Goal: Task Accomplishment & Management: Use online tool/utility

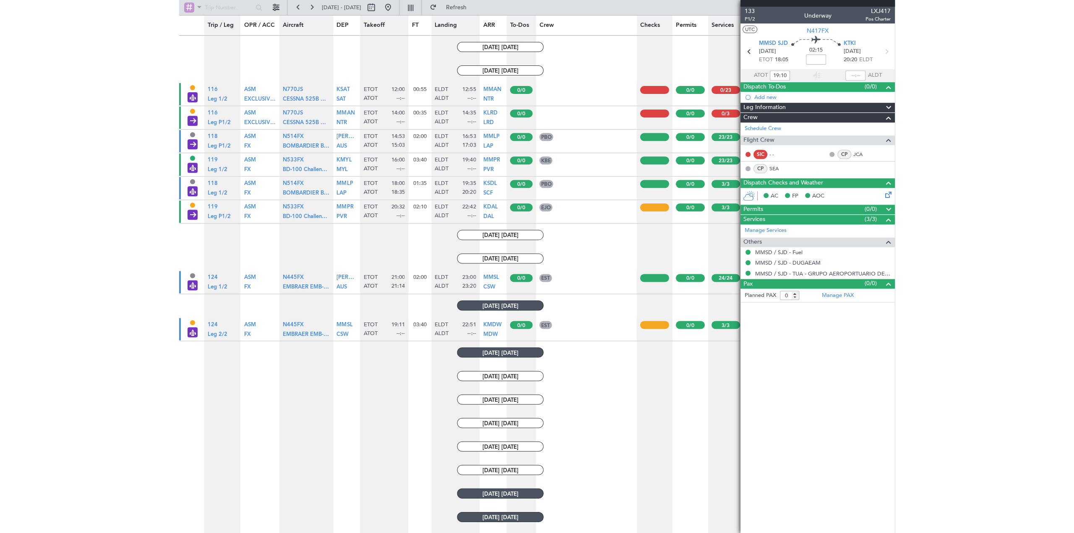
scroll to position [587, 0]
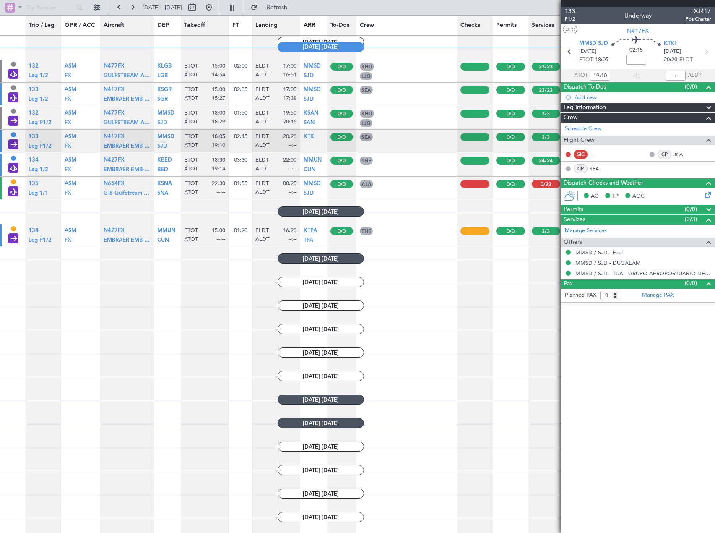
click at [535, 194] on article "0/23" at bounding box center [546, 188] width 36 height 23
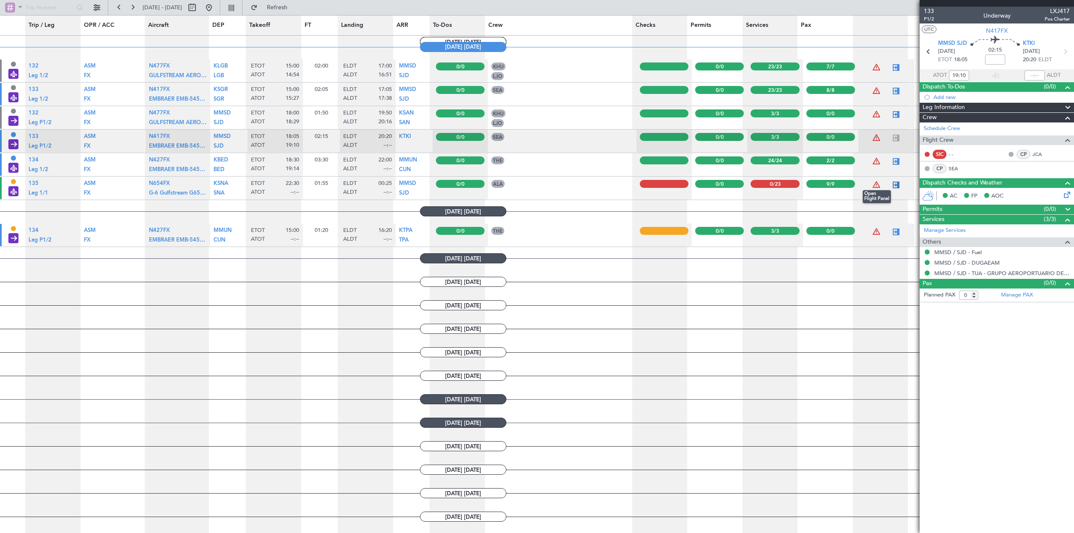
click at [715, 185] on div at bounding box center [896, 185] width 10 height 10
type input "9"
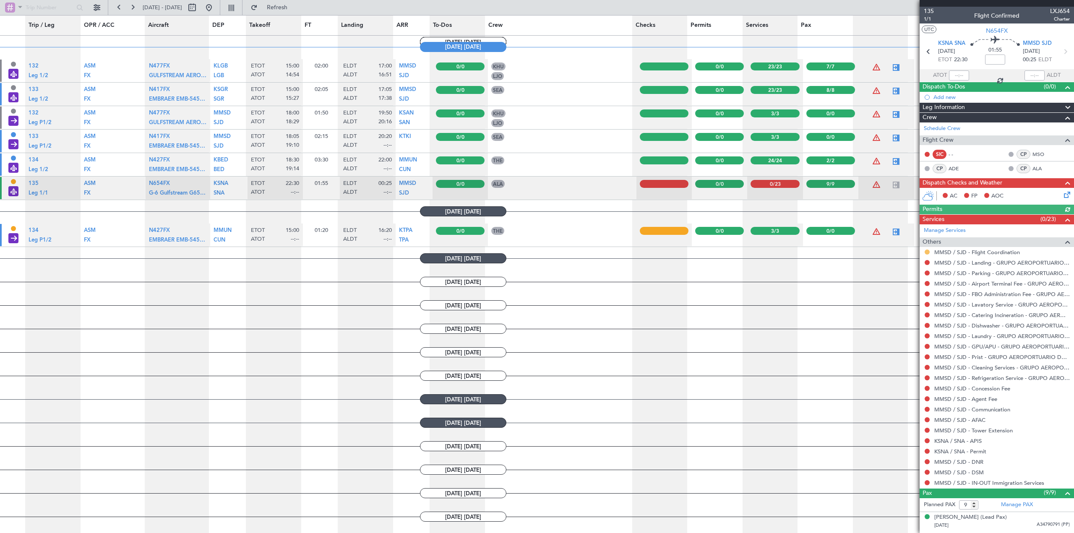
click at [715, 253] on button at bounding box center [926, 252] width 5 height 5
click at [715, 350] on li "Confirmed" at bounding box center [926, 352] width 97 height 13
click at [715, 261] on button at bounding box center [926, 262] width 5 height 5
click at [715, 359] on span "Confirmed" at bounding box center [903, 362] width 26 height 8
click at [715, 206] on span at bounding box center [1067, 210] width 10 height 10
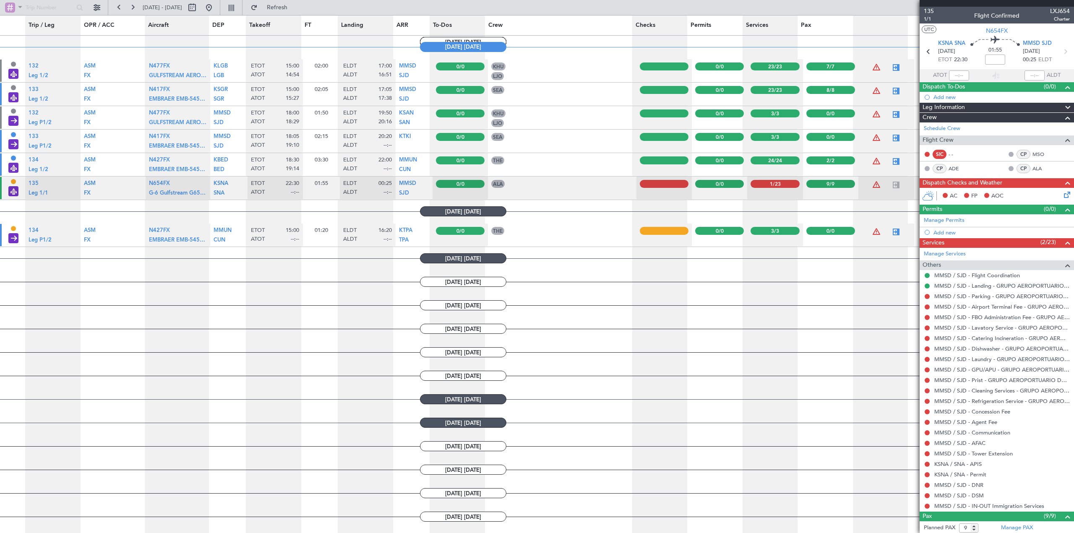
click at [715, 107] on span at bounding box center [1067, 108] width 10 height 10
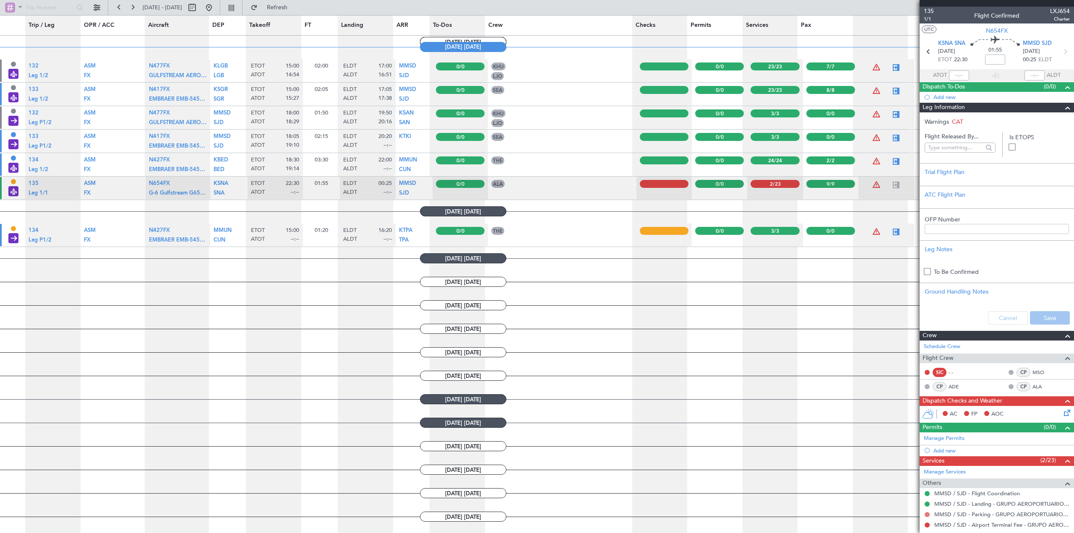
click at [715, 514] on button at bounding box center [926, 514] width 5 height 5
click at [715, 500] on span "Confirmed" at bounding box center [903, 502] width 26 height 8
click at [715, 525] on button at bounding box center [926, 525] width 5 height 5
click at [715, 510] on span "Confirmed" at bounding box center [903, 512] width 26 height 8
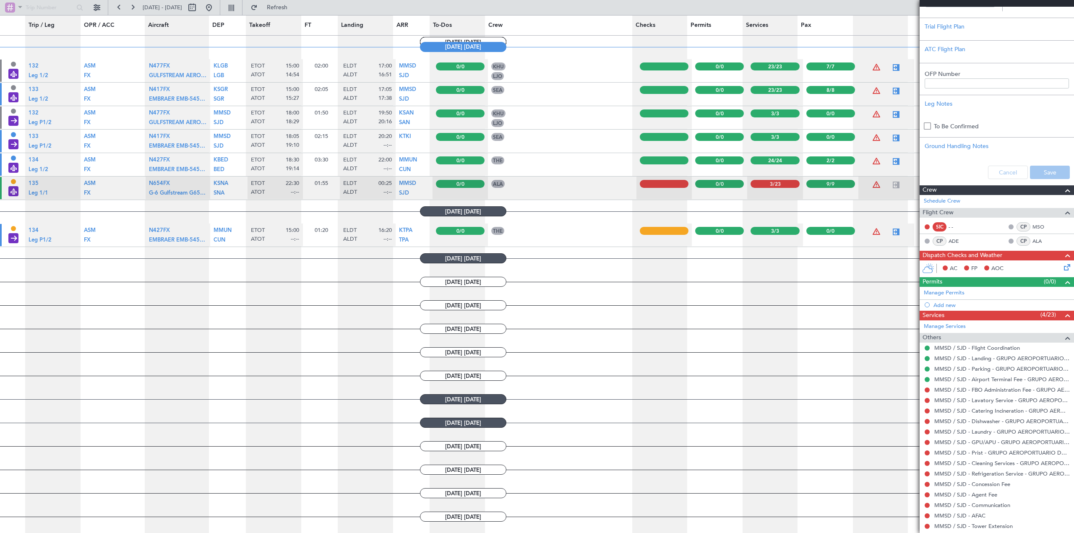
scroll to position [148, 0]
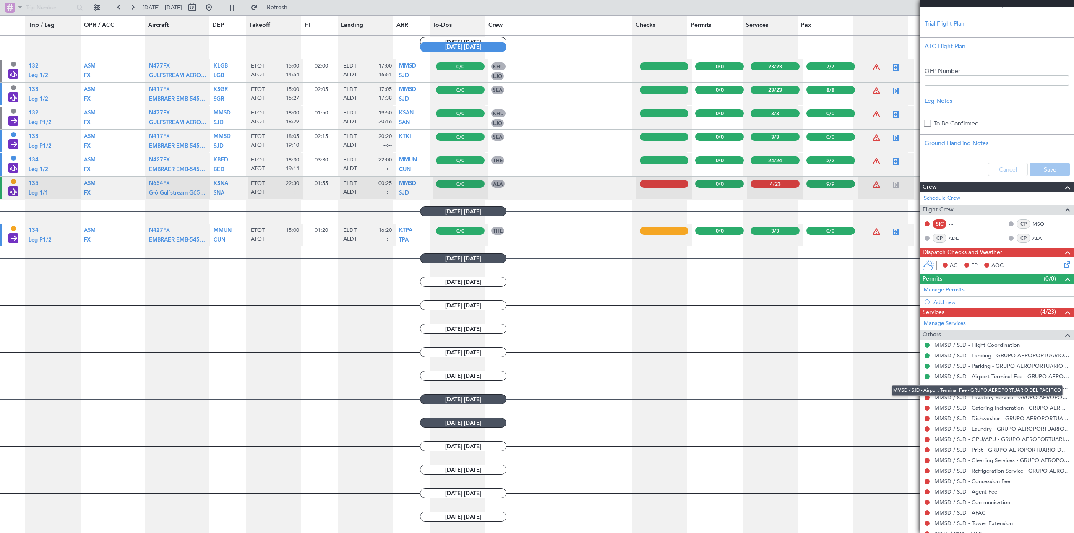
click at [715, 389] on div "MMSD / SJD - Airport Terminal Fee - GRUPO AEROPORTUARIO DEL PACIFICO" at bounding box center [976, 390] width 171 height 10
click at [715, 386] on div "MMSD / SJD - Airport Terminal Fee - GRUPO AEROPORTUARIO DEL PACIFICO" at bounding box center [976, 390] width 171 height 10
click at [715, 385] on div "MMSD / SJD - Airport Terminal Fee - GRUPO AEROPORTUARIO DEL PACIFICO" at bounding box center [976, 390] width 171 height 10
click at [715, 386] on button at bounding box center [926, 387] width 5 height 5
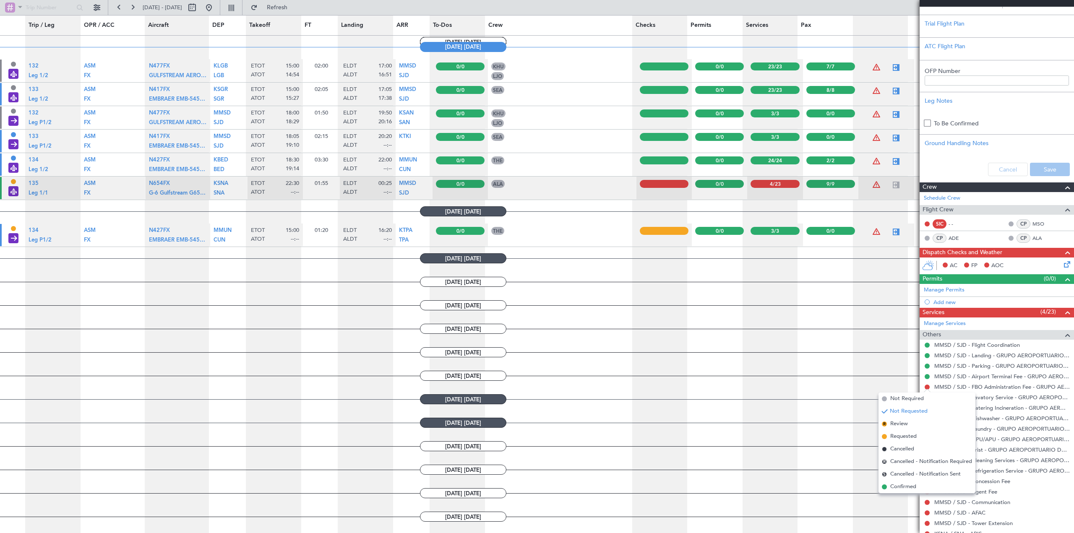
drag, startPoint x: 903, startPoint y: 488, endPoint x: 922, endPoint y: 455, distance: 38.0
click at [715, 487] on span "Confirmed" at bounding box center [903, 487] width 26 height 8
click at [715, 398] on button at bounding box center [926, 397] width 5 height 5
click at [715, 494] on span "Confirmed" at bounding box center [903, 497] width 26 height 8
click at [715, 406] on button at bounding box center [926, 408] width 5 height 5
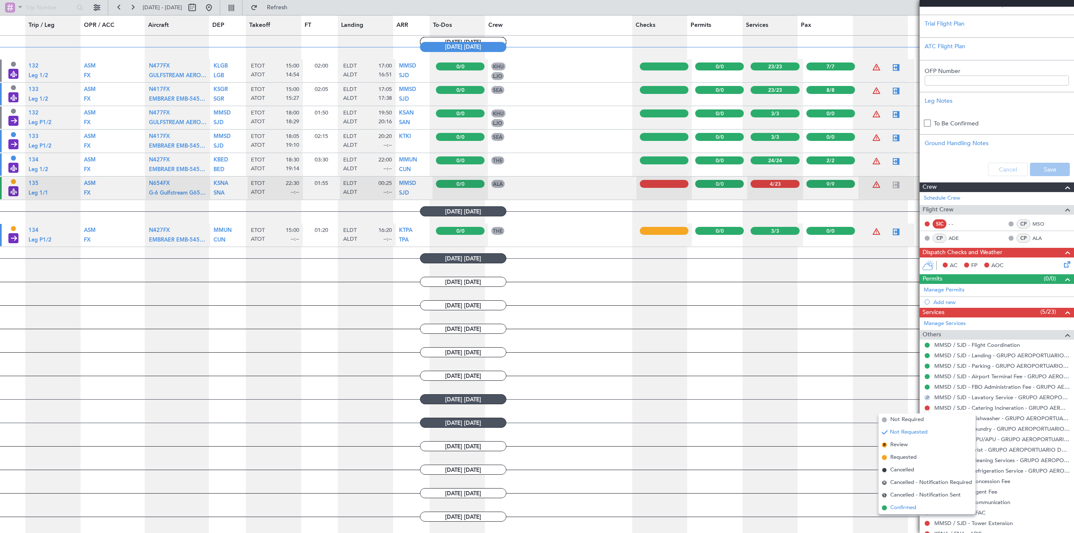
click at [715, 507] on span "Confirmed" at bounding box center [903, 508] width 26 height 8
drag, startPoint x: 927, startPoint y: 419, endPoint x: 929, endPoint y: 439, distance: 20.7
click at [715, 420] on button at bounding box center [926, 418] width 5 height 5
drag, startPoint x: 917, startPoint y: 518, endPoint x: 921, endPoint y: 511, distance: 8.1
click at [715, 516] on li "Confirmed" at bounding box center [926, 518] width 97 height 13
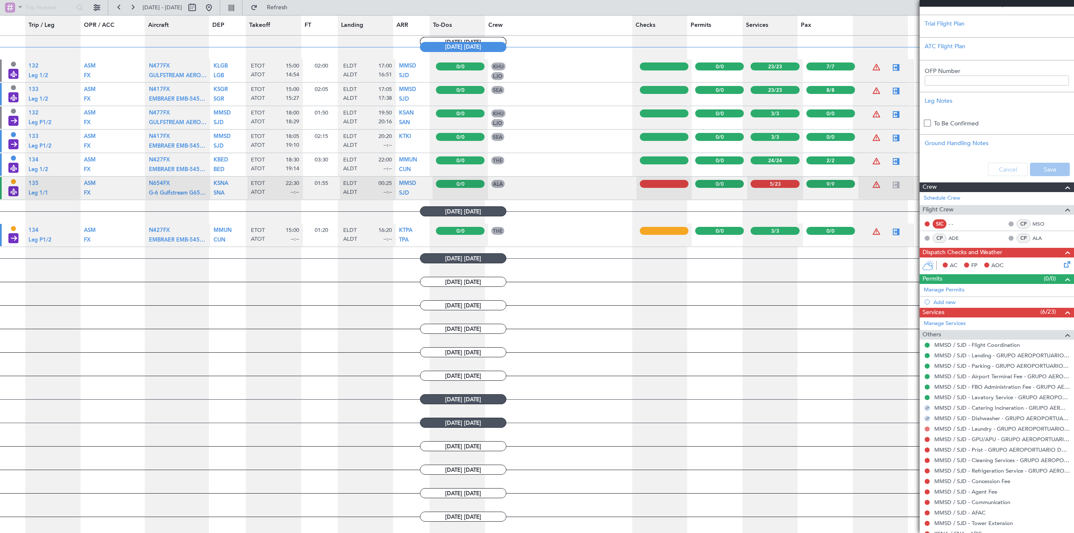
click at [715, 428] on button at bounding box center [926, 429] width 5 height 5
click at [715, 416] on span "Confirmed" at bounding box center [903, 416] width 26 height 8
click at [715, 438] on button at bounding box center [926, 439] width 5 height 5
click at [715, 427] on span "Confirmed" at bounding box center [903, 427] width 26 height 8
click at [715, 450] on button at bounding box center [926, 449] width 5 height 5
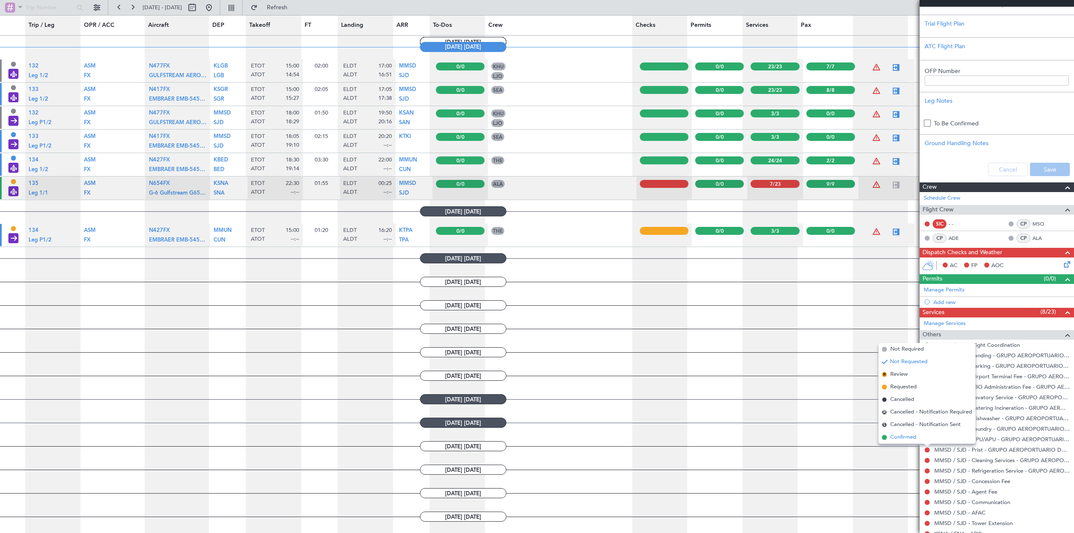
click at [715, 435] on span "Confirmed" at bounding box center [903, 437] width 26 height 8
click at [715, 460] on button at bounding box center [926, 460] width 5 height 5
click at [715, 445] on span "Confirmed" at bounding box center [903, 448] width 26 height 8
click at [715, 470] on button at bounding box center [926, 470] width 5 height 5
drag, startPoint x: 903, startPoint y: 456, endPoint x: 921, endPoint y: 478, distance: 28.1
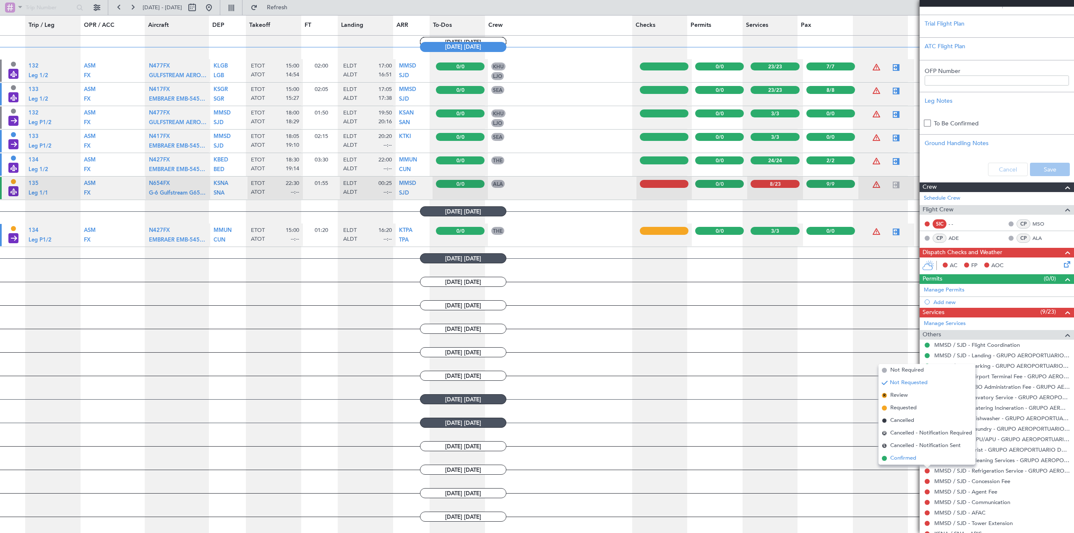
click at [715, 457] on span "Confirmed" at bounding box center [903, 458] width 26 height 8
click at [715, 481] on button at bounding box center [926, 481] width 5 height 5
drag, startPoint x: 895, startPoint y: 466, endPoint x: 916, endPoint y: 478, distance: 23.5
click at [715, 467] on span "Confirmed" at bounding box center [903, 469] width 26 height 8
click at [715, 491] on button at bounding box center [926, 491] width 5 height 5
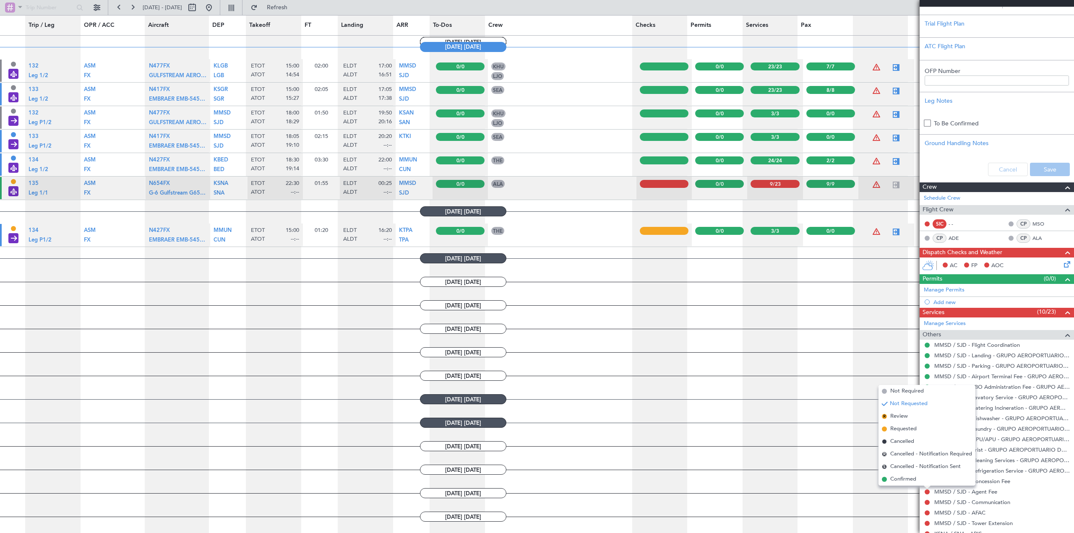
drag, startPoint x: 909, startPoint y: 476, endPoint x: 928, endPoint y: 496, distance: 27.9
click at [715, 478] on span "Confirmed" at bounding box center [903, 479] width 26 height 8
click at [715, 502] on button at bounding box center [926, 502] width 5 height 5
drag, startPoint x: 910, startPoint y: 492, endPoint x: 922, endPoint y: 512, distance: 23.7
click at [715, 492] on span "Confirmed" at bounding box center [903, 490] width 26 height 8
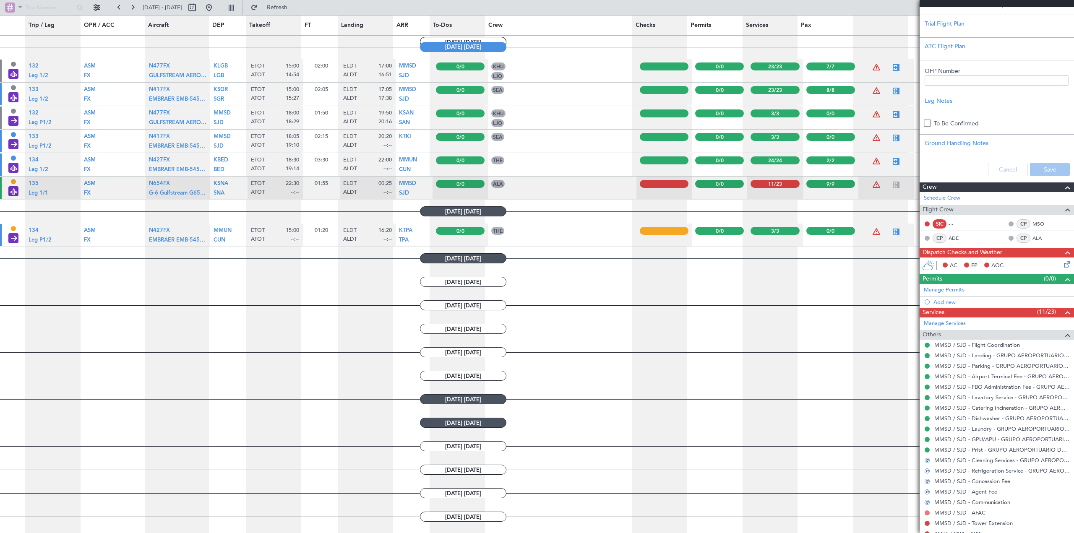
click at [715, 513] on button at bounding box center [926, 512] width 5 height 5
click at [715, 503] on span "Confirmed" at bounding box center [903, 500] width 26 height 8
click at [715, 524] on button at bounding box center [926, 523] width 5 height 5
click at [715, 509] on span "Confirmed" at bounding box center [903, 511] width 26 height 8
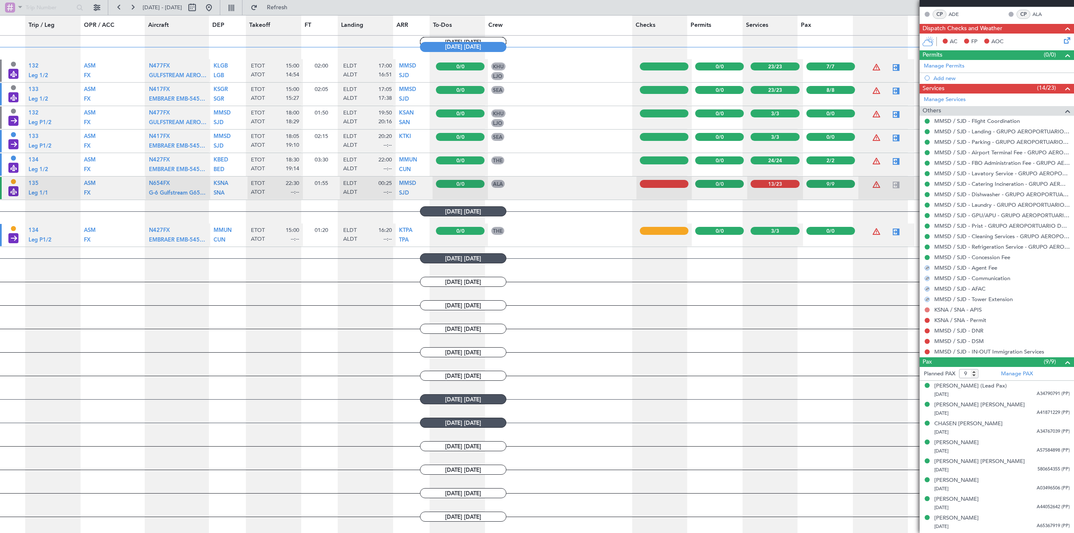
click at [715, 309] on button at bounding box center [926, 309] width 5 height 5
drag, startPoint x: 895, startPoint y: 408, endPoint x: 914, endPoint y: 371, distance: 41.6
click at [715, 408] on span "Confirmed" at bounding box center [903, 410] width 26 height 8
drag, startPoint x: 926, startPoint y: 319, endPoint x: 924, endPoint y: 336, distance: 17.4
click at [715, 321] on button at bounding box center [926, 320] width 5 height 5
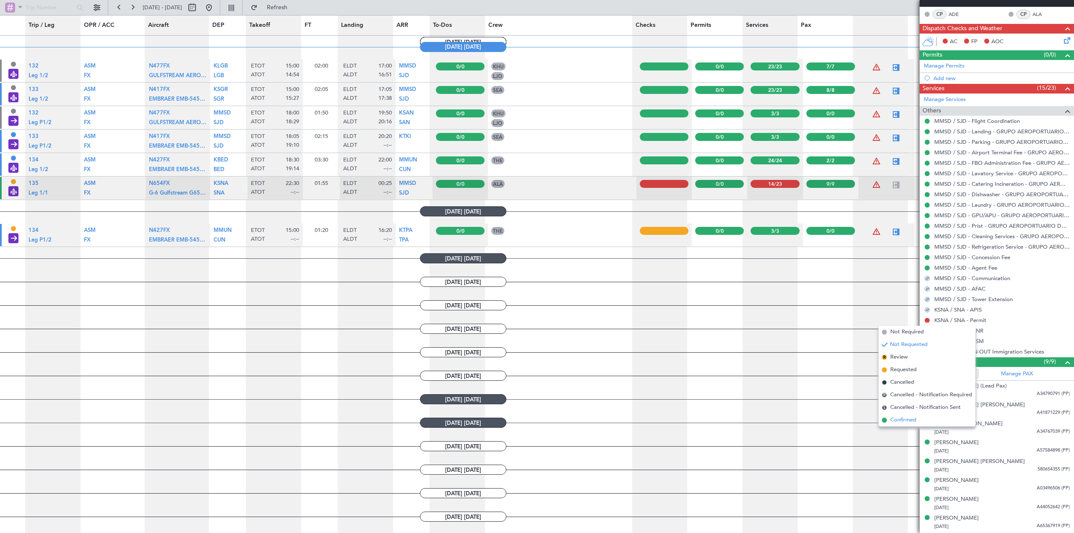
click at [715, 419] on span "Confirmed" at bounding box center [903, 420] width 26 height 8
click at [715, 362] on span at bounding box center [1067, 362] width 10 height 10
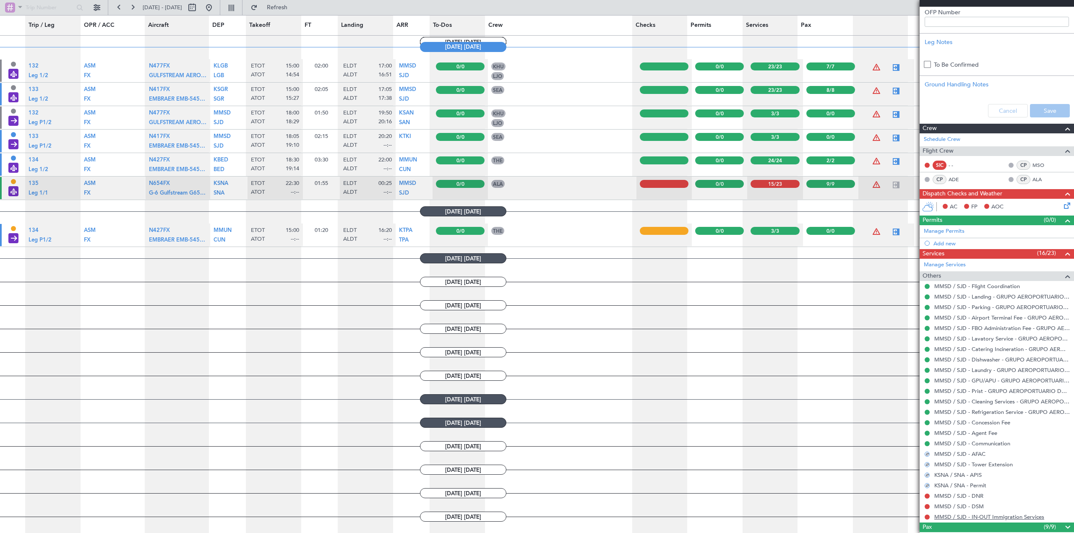
scroll to position [206, 0]
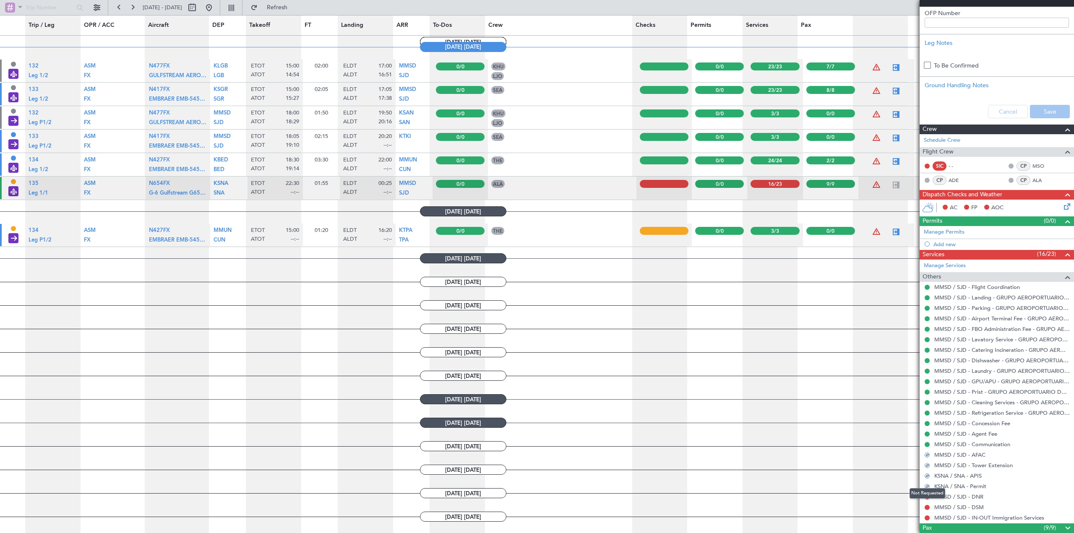
click at [715, 497] on div "Not Requested" at bounding box center [927, 493] width 36 height 10
click at [715, 495] on button at bounding box center [926, 496] width 5 height 5
click at [715, 486] on span "Confirmed" at bounding box center [903, 484] width 26 height 8
click at [715, 507] on button at bounding box center [926, 507] width 5 height 5
click at [715, 496] on span "Confirmed" at bounding box center [903, 495] width 26 height 8
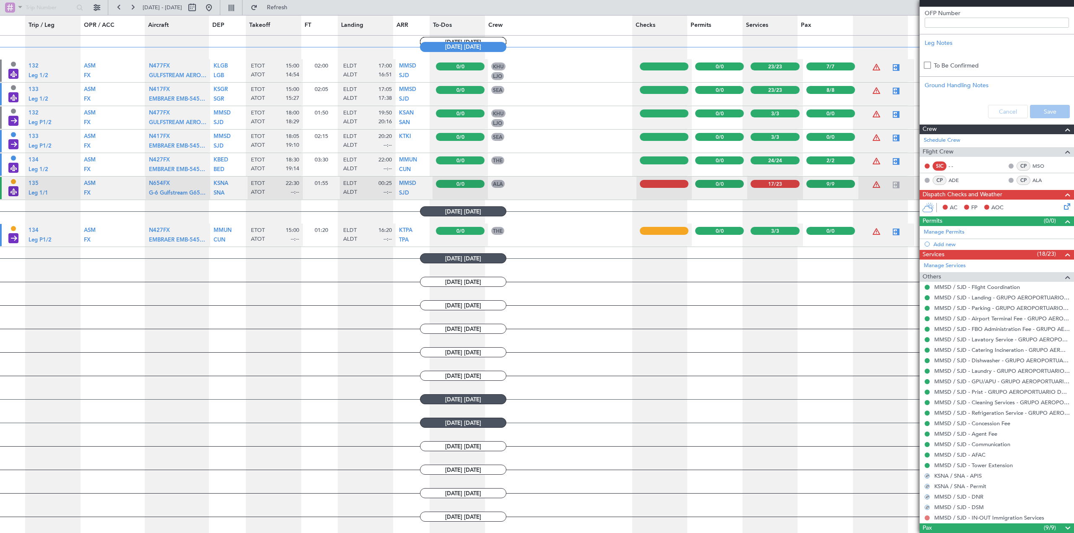
click at [715, 515] on button at bounding box center [926, 517] width 5 height 5
click at [715, 501] on span "Confirmed" at bounding box center [903, 505] width 26 height 8
click at [715, 203] on icon at bounding box center [1065, 205] width 7 height 7
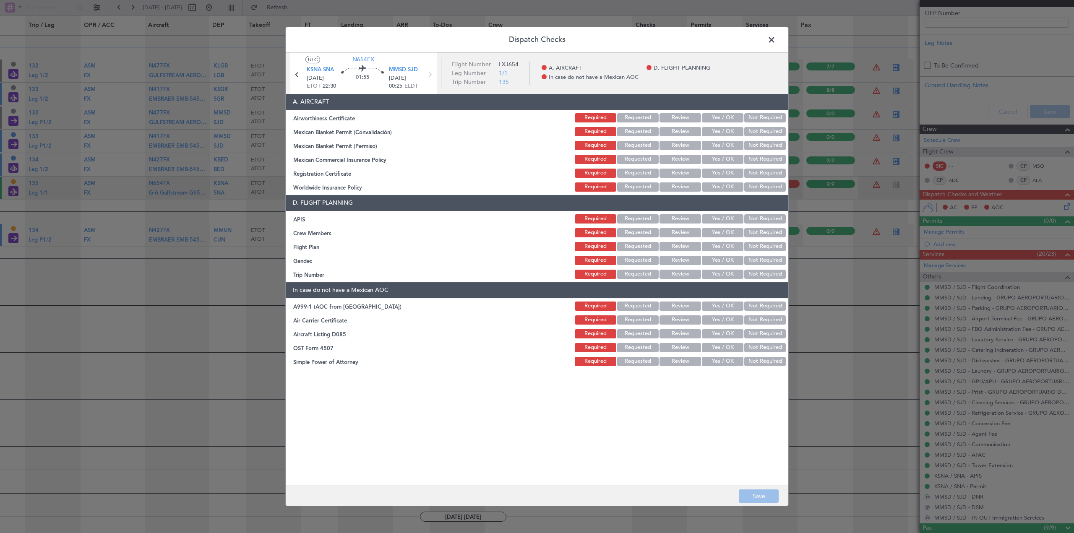
drag, startPoint x: 725, startPoint y: 113, endPoint x: 728, endPoint y: 131, distance: 18.3
click at [715, 114] on button "Yes / OK" at bounding box center [723, 117] width 42 height 9
click at [715, 130] on button "Yes / OK" at bounding box center [723, 131] width 42 height 9
drag, startPoint x: 767, startPoint y: 144, endPoint x: 757, endPoint y: 146, distance: 10.2
click at [715, 144] on button "Not Required" at bounding box center [765, 145] width 42 height 9
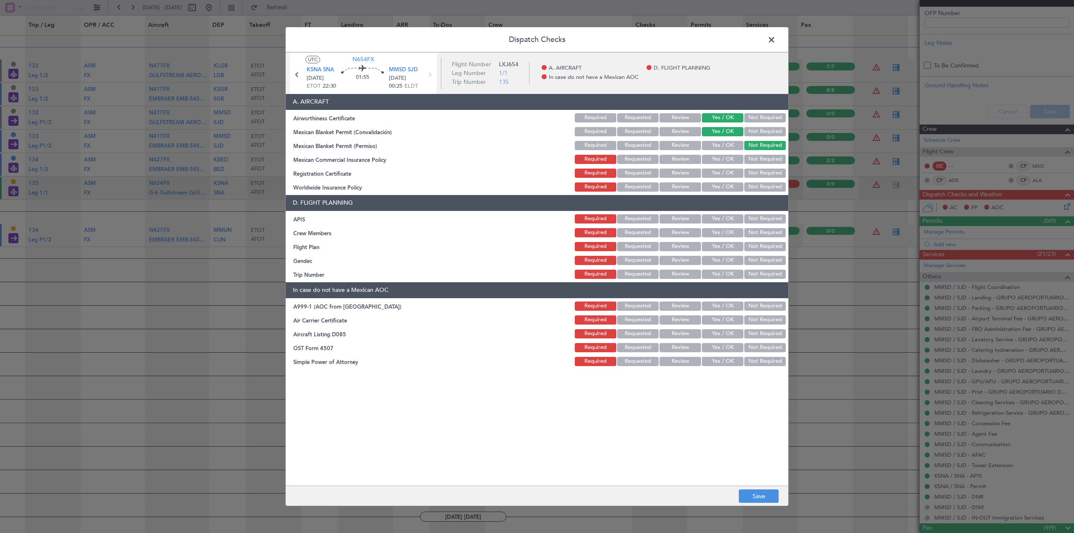
drag, startPoint x: 728, startPoint y: 140, endPoint x: 736, endPoint y: 141, distance: 7.2
click at [715, 141] on button "Yes / OK" at bounding box center [723, 145] width 42 height 9
drag, startPoint x: 759, startPoint y: 157, endPoint x: 747, endPoint y: 157, distance: 12.2
click at [715, 157] on button "Not Required" at bounding box center [765, 159] width 42 height 9
click at [715, 169] on button "Yes / OK" at bounding box center [723, 173] width 42 height 9
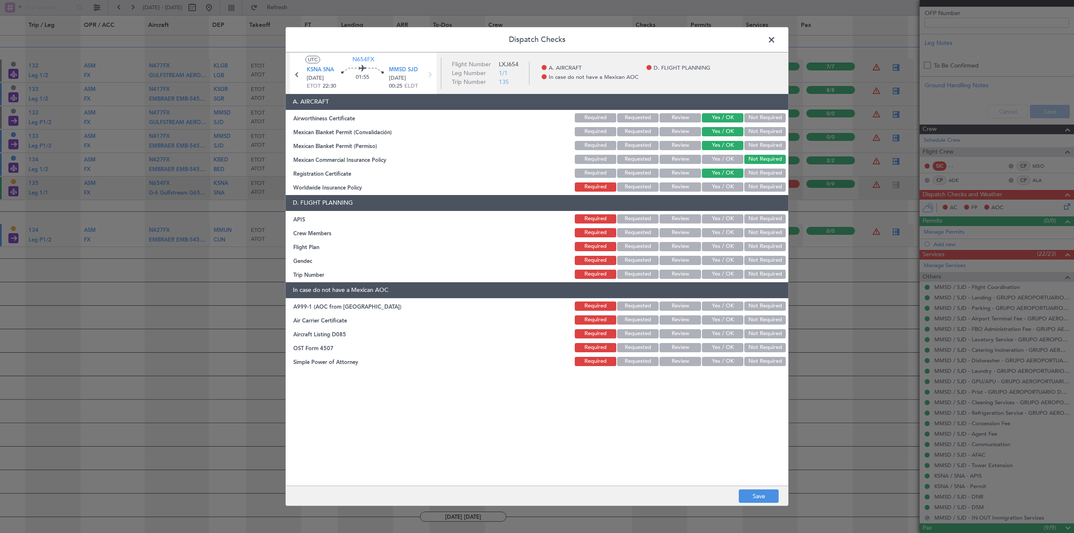
click at [715, 183] on button "Yes / OK" at bounding box center [723, 186] width 42 height 9
click at [603, 143] on button "Required" at bounding box center [596, 145] width 42 height 9
click at [640, 146] on button "Requested" at bounding box center [638, 145] width 42 height 9
click at [682, 147] on button "Review" at bounding box center [680, 145] width 42 height 9
click at [715, 146] on button "Yes / OK" at bounding box center [723, 145] width 42 height 9
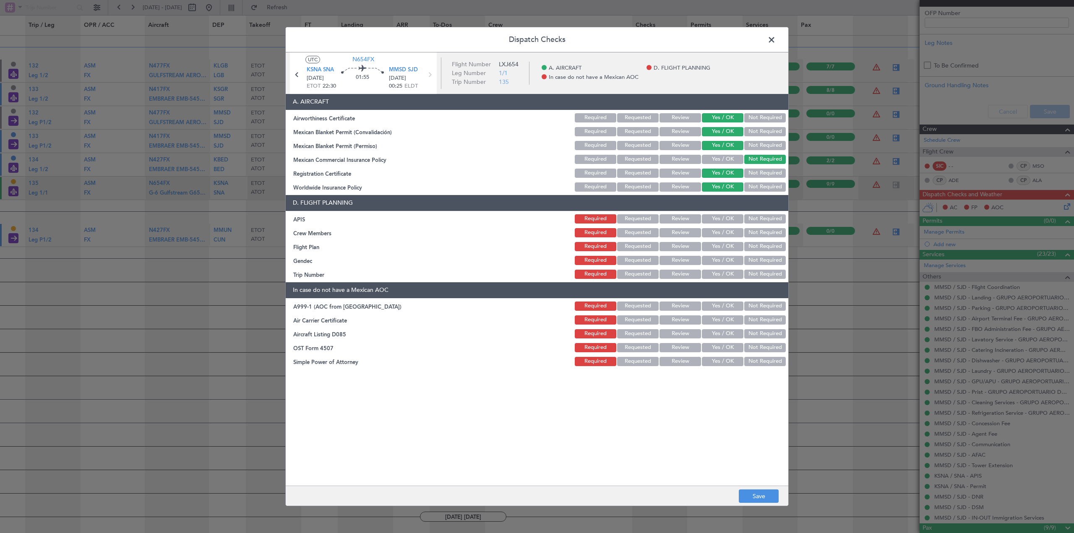
drag, startPoint x: 605, startPoint y: 142, endPoint x: 682, endPoint y: 136, distance: 77.8
click at [606, 142] on button "Required" at bounding box center [596, 145] width 42 height 9
click at [682, 146] on button "Review" at bounding box center [680, 145] width 42 height 9
click at [644, 146] on button "Requested" at bounding box center [638, 145] width 42 height 9
click at [715, 306] on button "Yes / OK" at bounding box center [723, 306] width 42 height 9
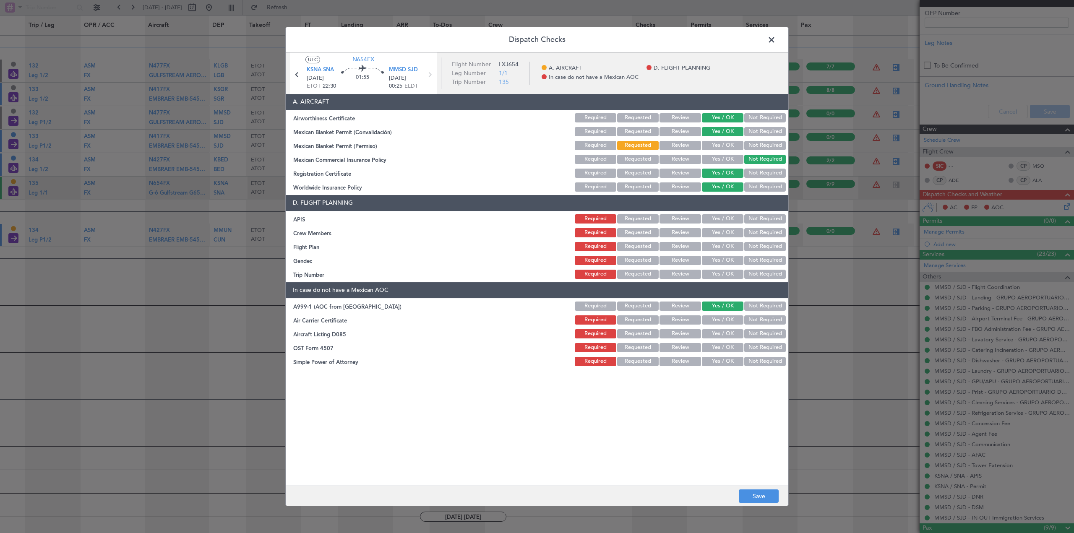
click at [715, 318] on button "Yes / OK" at bounding box center [723, 319] width 42 height 9
click at [715, 332] on button "Yes / OK" at bounding box center [723, 333] width 42 height 9
click at [715, 348] on button "Yes / OK" at bounding box center [723, 347] width 42 height 9
click at [715, 360] on button "Yes / OK" at bounding box center [723, 361] width 42 height 9
click at [715, 216] on button "Not Required" at bounding box center [765, 218] width 42 height 9
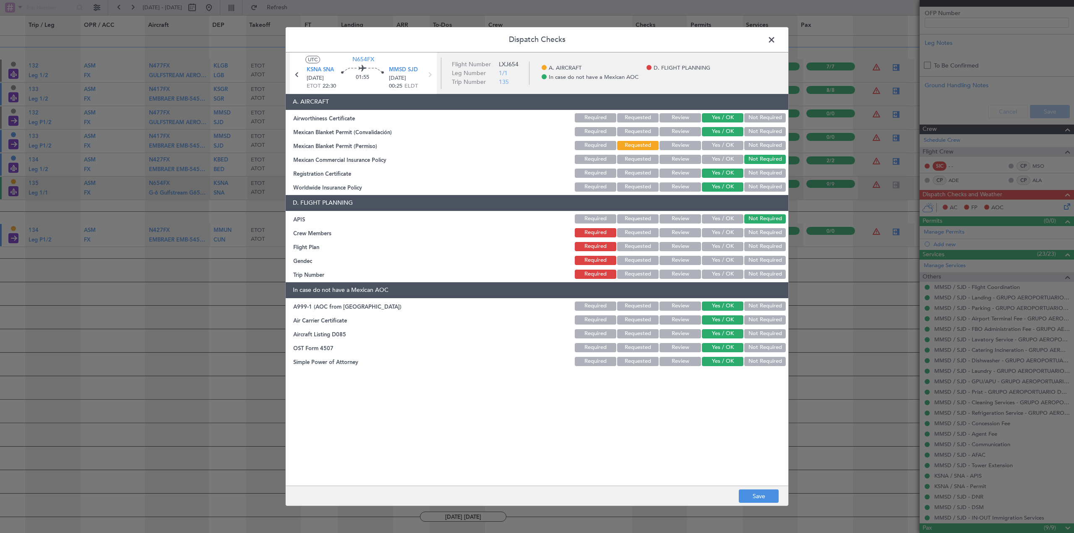
click at [715, 219] on button "Yes / OK" at bounding box center [723, 218] width 42 height 9
click at [715, 232] on button "Yes / OK" at bounding box center [723, 232] width 42 height 9
drag, startPoint x: 754, startPoint y: 248, endPoint x: 744, endPoint y: 252, distance: 10.4
click at [715, 248] on button "Not Required" at bounding box center [765, 246] width 42 height 9
click at [715, 261] on button "Yes / OK" at bounding box center [723, 260] width 42 height 9
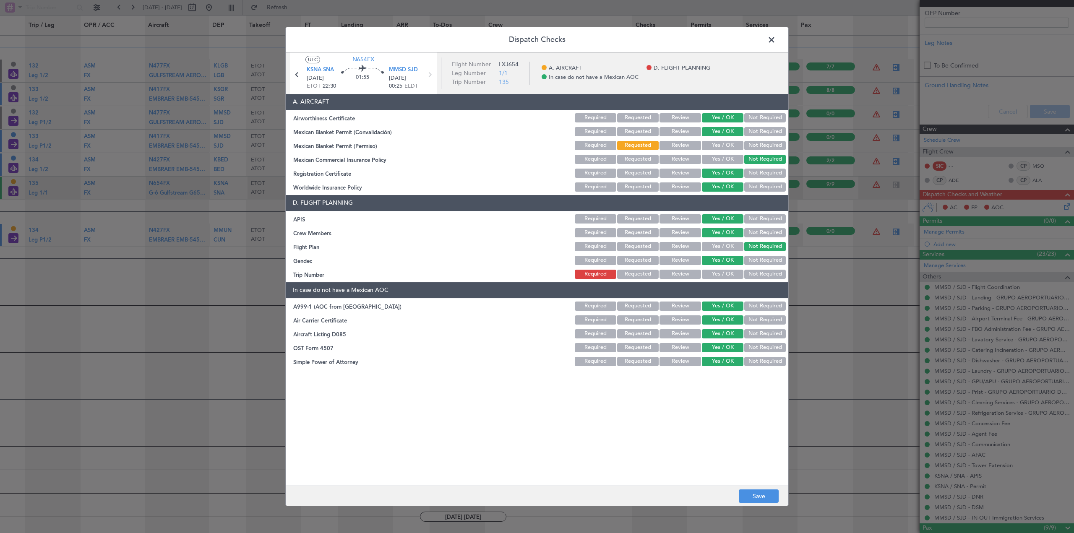
click at [715, 271] on button "Yes / OK" at bounding box center [723, 274] width 42 height 9
click at [715, 493] on button "Save" at bounding box center [759, 495] width 40 height 13
click at [715, 39] on span at bounding box center [775, 42] width 0 height 17
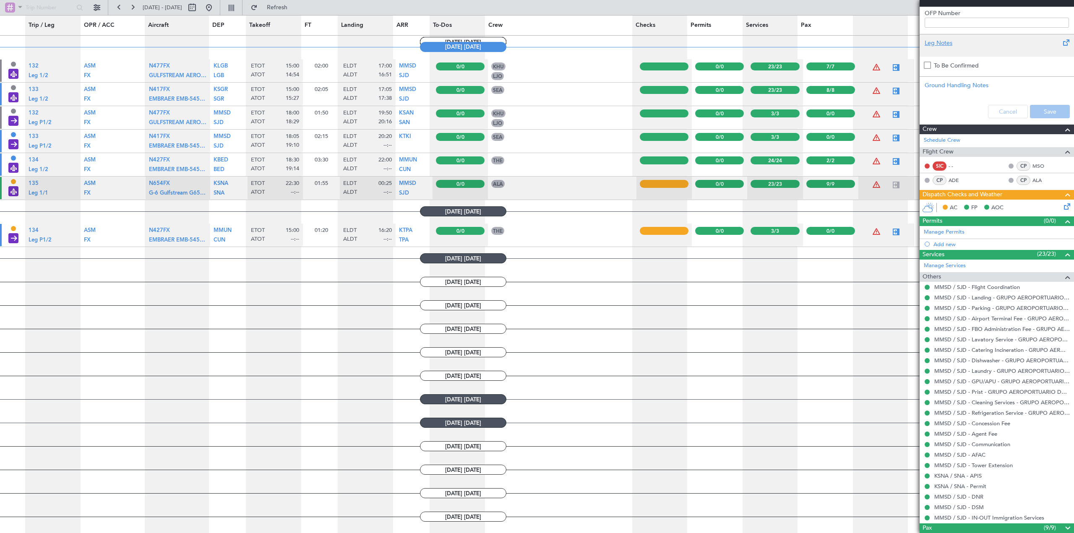
scroll to position [0, 0]
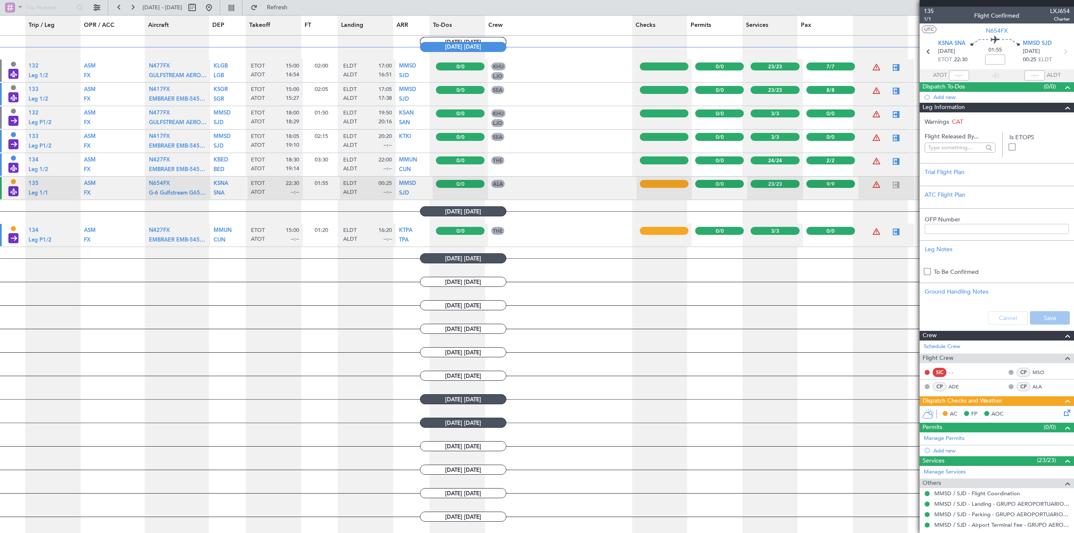
click at [715, 104] on span at bounding box center [1067, 108] width 10 height 10
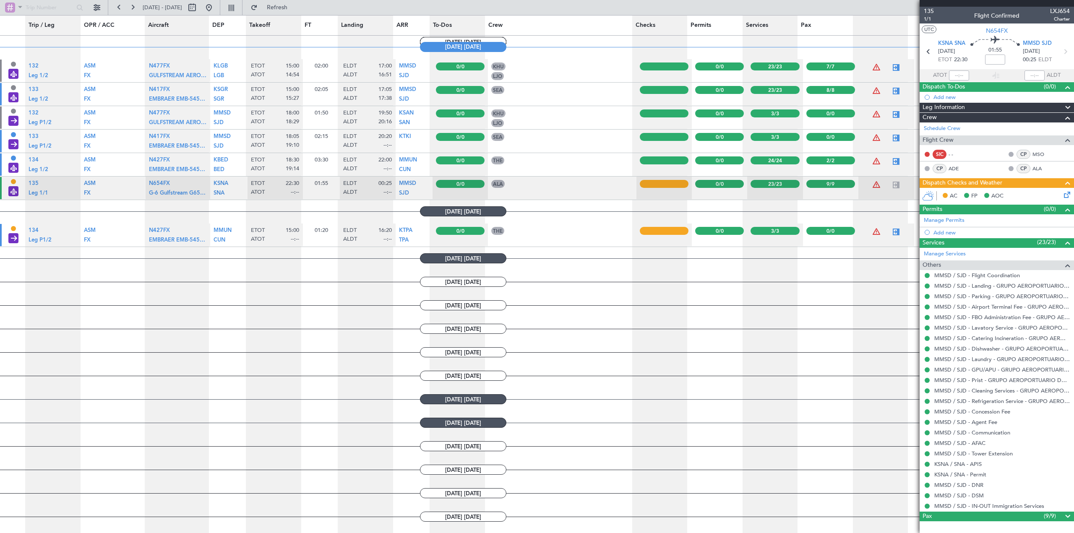
click at [715, 242] on span at bounding box center [1067, 243] width 10 height 10
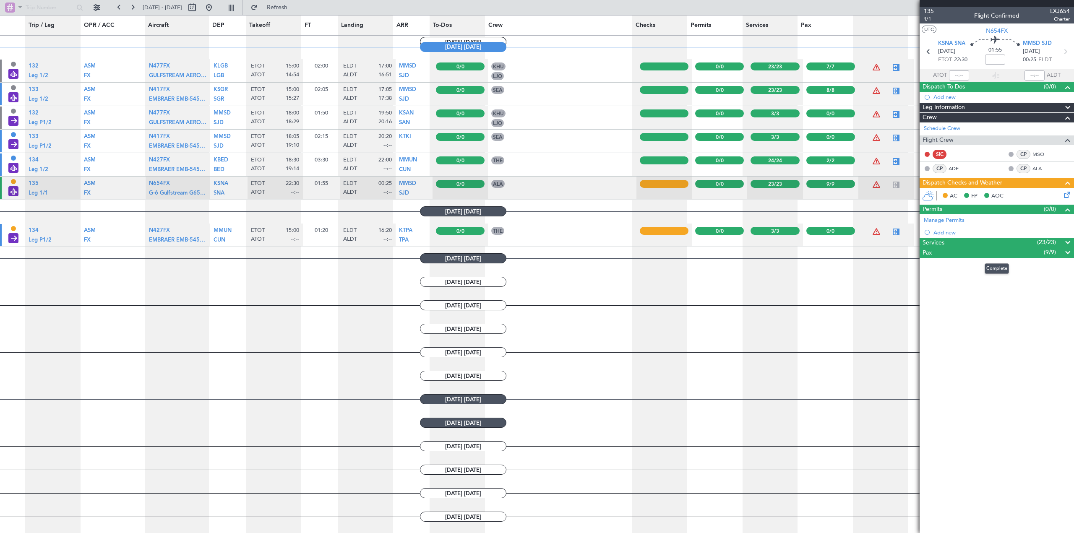
click at [715, 251] on span at bounding box center [1067, 253] width 10 height 10
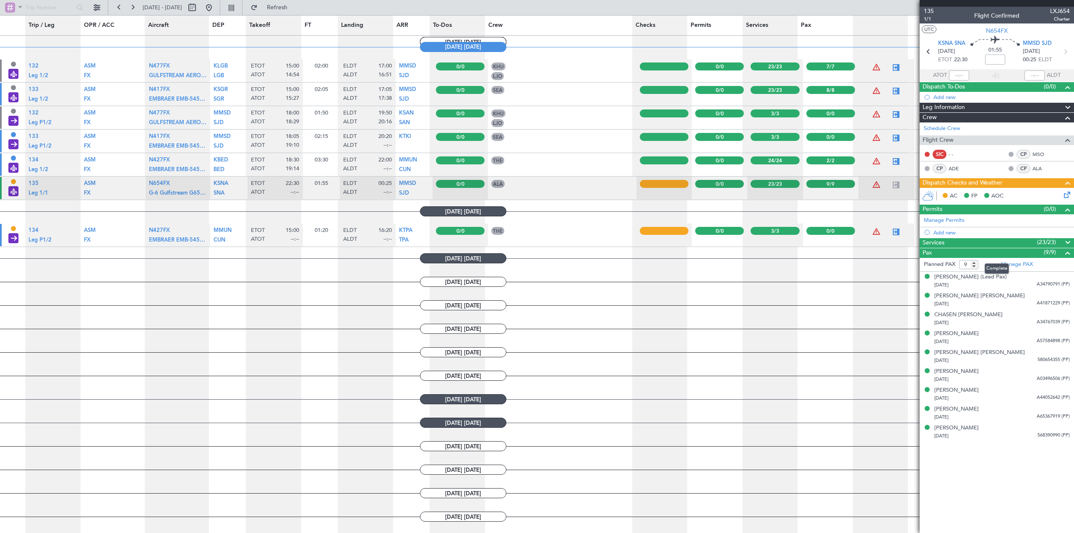
click at [715, 251] on span at bounding box center [1067, 253] width 10 height 10
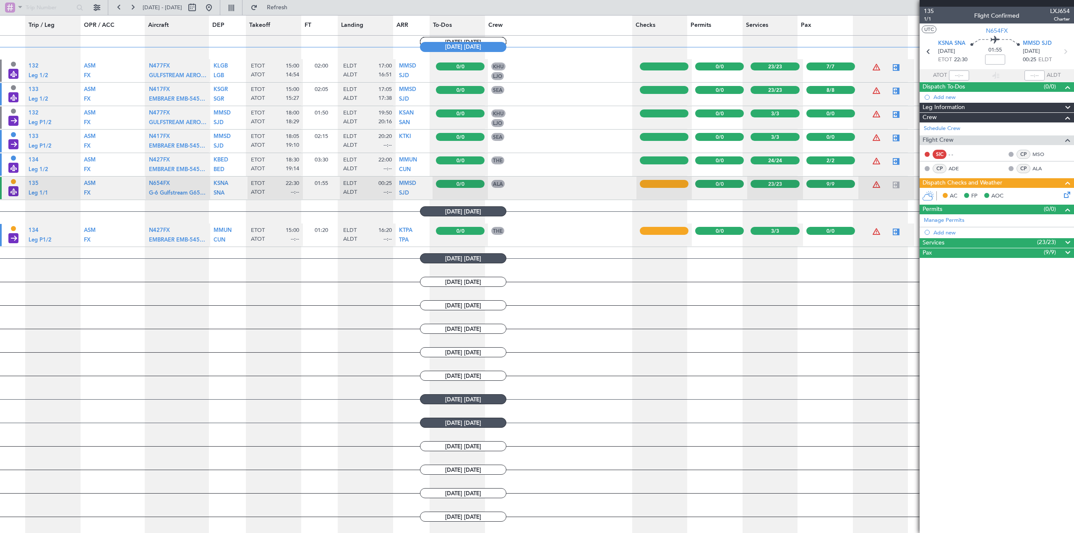
click at [715, 281] on article "135 1/1 Flight Confirmed LXJ654 Charter UTC N654FX KSNA SNA [DATE] ETOT 22:30 0…" at bounding box center [996, 270] width 154 height 526
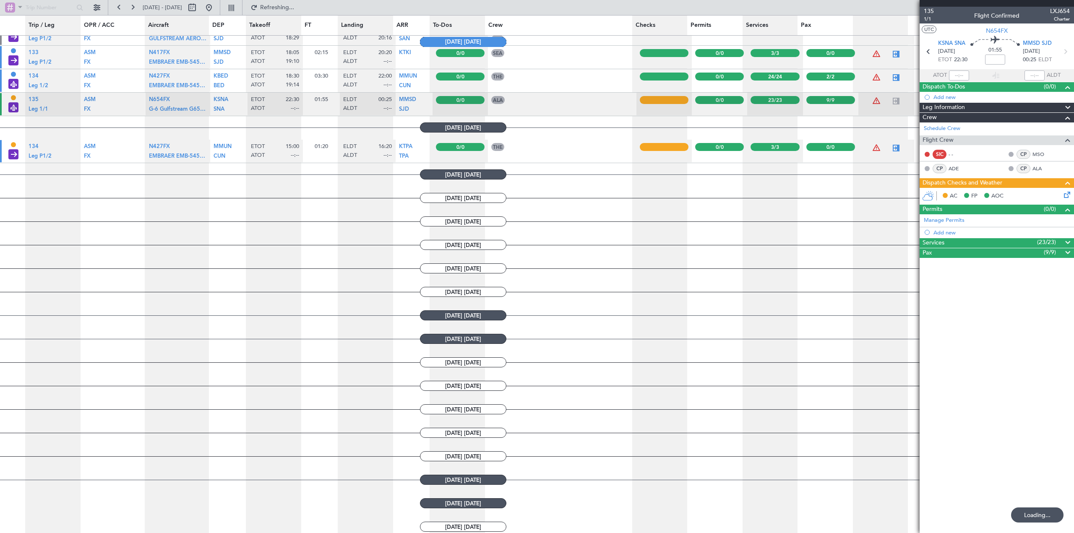
scroll to position [447, 0]
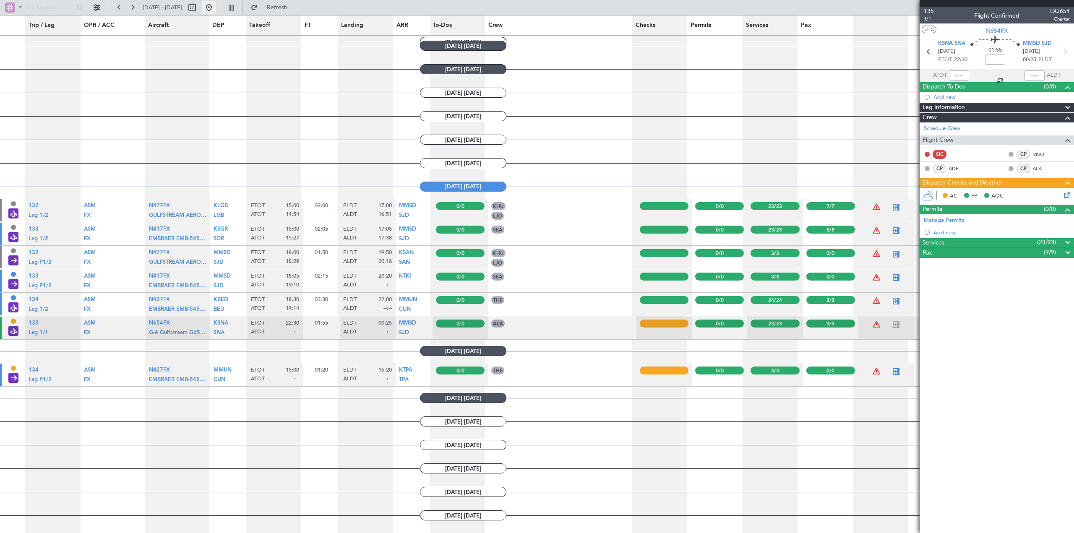
type input "21:14"
type input "23:20"
type input "5"
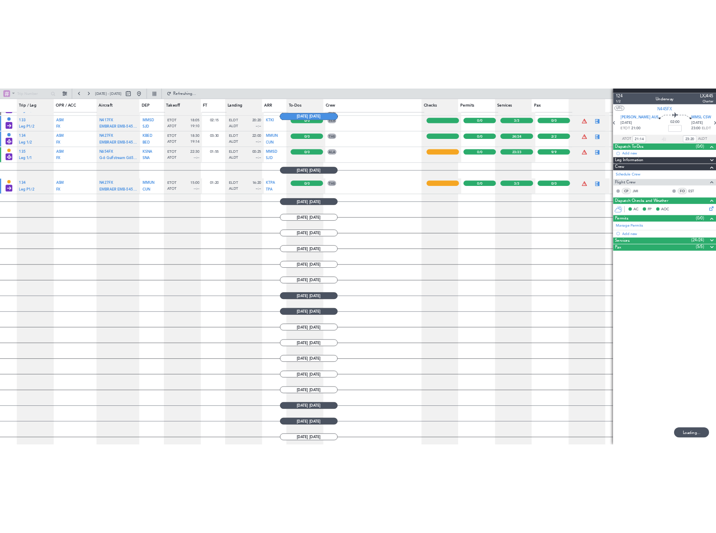
scroll to position [453, 0]
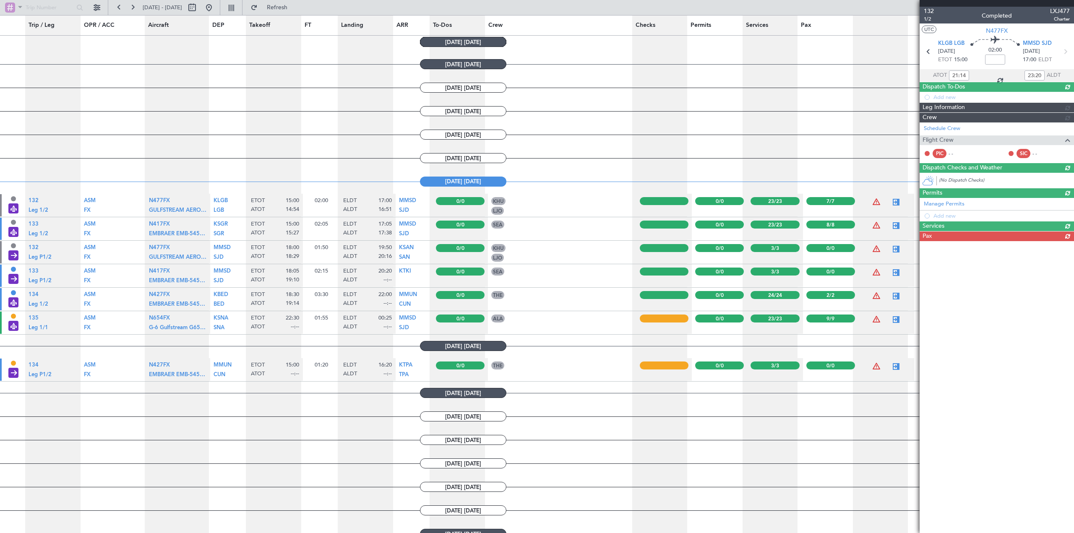
type input "14:54"
type input "16:51"
type input "7"
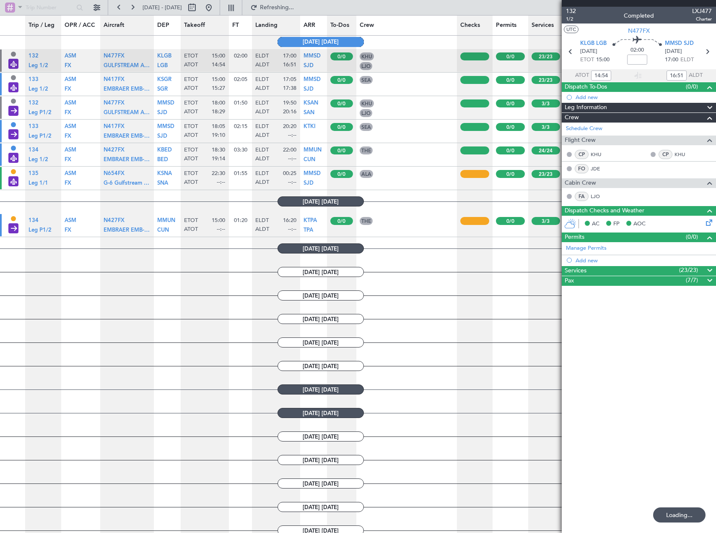
scroll to position [658, 0]
